Goal: Go to known website: Access a specific website the user already knows

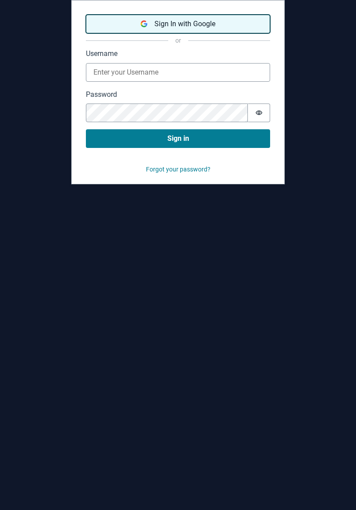
click at [199, 15] on button "Sign In with Google" at bounding box center [178, 24] width 184 height 19
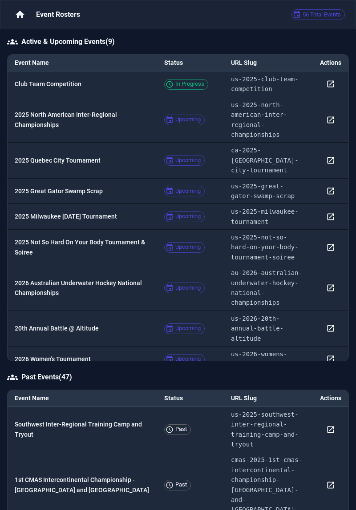
click at [110, 116] on p "2025 North American Inter-Regional Championships" at bounding box center [82, 120] width 135 height 20
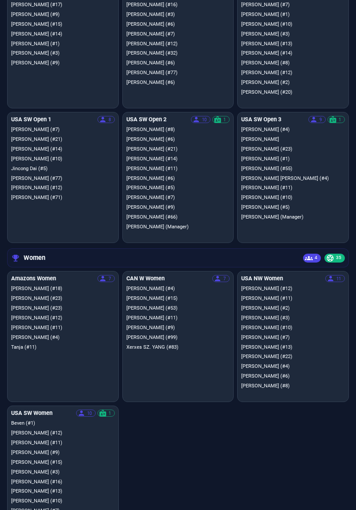
scroll to position [78, 0]
